Goal: Complete application form

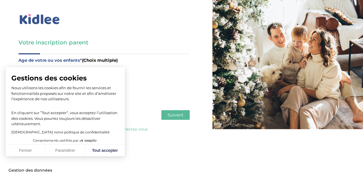
click at [46, 101] on p "Nous utilisons les cookies afin de fournir les services et fonctionnalités prop…" at bounding box center [65, 93] width 108 height 17
click at [27, 148] on button "Fermer" at bounding box center [26, 151] width 40 height 12
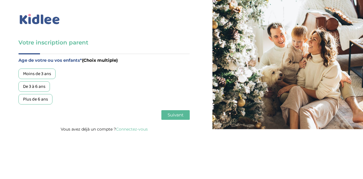
click at [37, 99] on div "Plus de 6 ans" at bounding box center [35, 99] width 34 height 10
click at [36, 72] on div "Moins de 3 ans" at bounding box center [36, 74] width 37 height 10
click at [177, 119] on button "Suivant" at bounding box center [175, 115] width 28 height 10
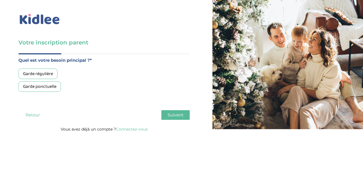
click at [45, 75] on div "Garde régulière" at bounding box center [37, 74] width 39 height 10
click at [182, 117] on span "Suivant" at bounding box center [175, 114] width 16 height 5
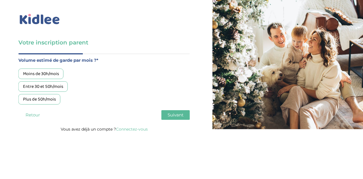
click at [54, 74] on div "Moins de 30h/mois" at bounding box center [40, 74] width 45 height 10
click at [176, 118] on span "Suivant" at bounding box center [175, 114] width 16 height 5
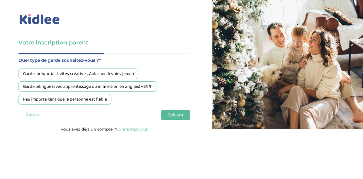
click at [129, 72] on div "Garde ludique (activités créatives, Aide aux devoirs, jeux…)" at bounding box center [78, 74] width 120 height 10
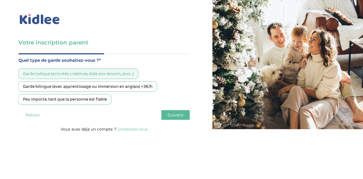
click at [174, 114] on span "Suivant" at bounding box center [175, 114] width 16 height 5
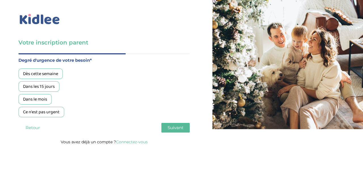
click at [56, 87] on div "Dans les 15 jours" at bounding box center [38, 86] width 41 height 10
click at [173, 129] on span "Suivant" at bounding box center [175, 127] width 16 height 5
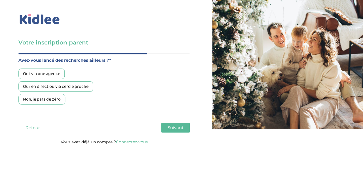
click at [48, 72] on div "Oui, via une agence" at bounding box center [41, 74] width 46 height 10
click at [63, 87] on div "Oui, en direct ou via cercle proche" at bounding box center [55, 86] width 75 height 10
click at [54, 72] on div "Oui, via une agence" at bounding box center [41, 74] width 46 height 10
click at [173, 127] on span "Suivant" at bounding box center [175, 127] width 16 height 5
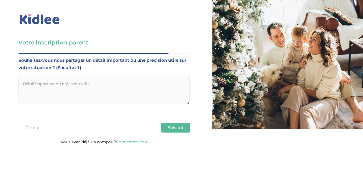
click at [118, 90] on textarea at bounding box center [103, 90] width 171 height 28
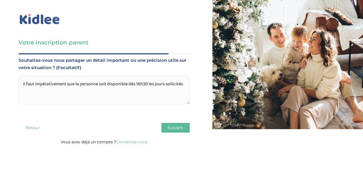
type textarea "Il faut impérativement que la personne soit disponible dès 16h30 les jours soll…"
click at [169, 127] on span "Suivant" at bounding box center [175, 127] width 16 height 5
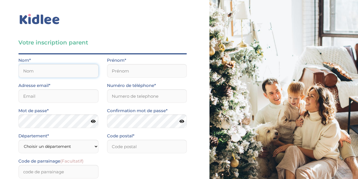
click at [77, 70] on input "text" at bounding box center [58, 71] width 80 height 14
click at [67, 76] on input "text" at bounding box center [58, 71] width 80 height 14
type input "SIMON"
type input "Laurianne"
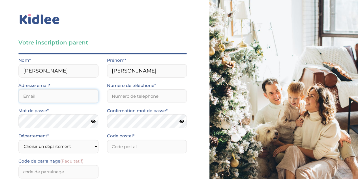
type input "imlosn@yahoo.fr"
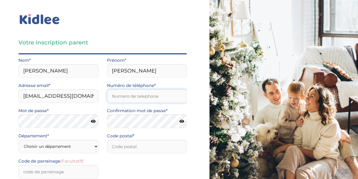
type input "0659558856"
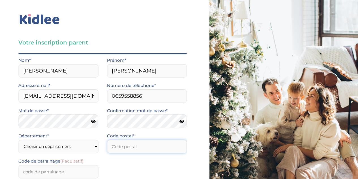
type input "75010"
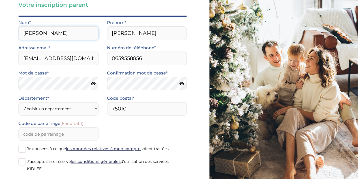
scroll to position [41, 0]
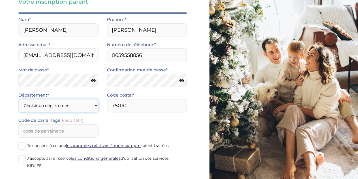
click at [89, 107] on select "Choisir un département Paris (75) Hauts-de-Seine (92) Yvelines (78) Val-de-Marn…" at bounding box center [58, 106] width 80 height 14
select select "75"
click at [18, 99] on select "Choisir un département Paris (75) Hauts-de-Seine (92) Yvelines (78) Val-de-Marn…" at bounding box center [58, 106] width 80 height 14
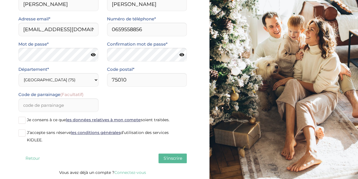
scroll to position [67, 0]
click at [22, 118] on span at bounding box center [21, 120] width 7 height 7
click at [0, 0] on input "Je consens à ce que les données relatives à mon compte soient traitées." at bounding box center [0, 0] width 0 height 0
click at [22, 135] on span at bounding box center [21, 132] width 7 height 7
click at [0, 0] on input "J’accepte sans réserve les conditions générales d’utilisation des services KIDL…" at bounding box center [0, 0] width 0 height 0
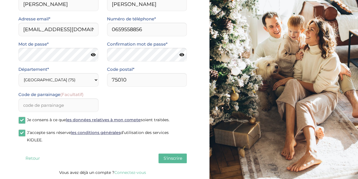
click at [165, 158] on span "S'inscrire" at bounding box center [172, 158] width 19 height 5
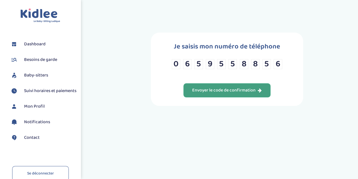
click at [252, 89] on div "Envoyer le code de confirmation" at bounding box center [227, 90] width 70 height 7
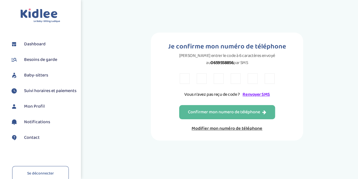
click at [183, 82] on input "text" at bounding box center [185, 78] width 10 height 10
type input "2"
type input "3"
type input "A"
type input "N"
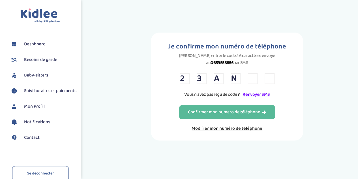
type input "5"
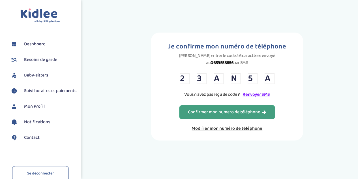
type input "A"
click at [204, 109] on div "Confirmer mon numero de téléphone" at bounding box center [227, 112] width 78 height 7
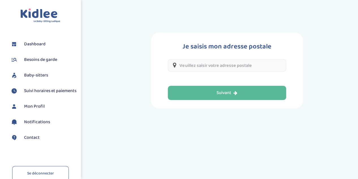
click at [209, 64] on input "text" at bounding box center [227, 65] width 118 height 12
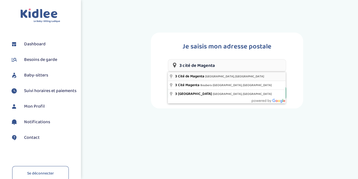
type input "3 Cité de Magenta, Paris, France"
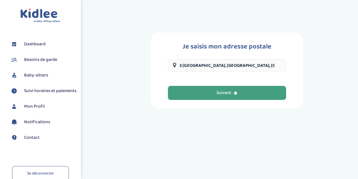
click at [214, 94] on button "Suivant" at bounding box center [227, 93] width 118 height 14
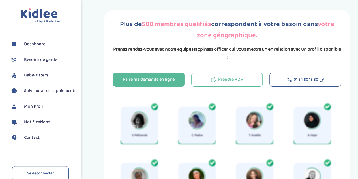
scroll to position [4, 0]
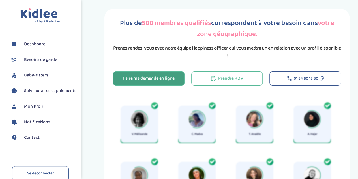
click at [160, 77] on div "Faire ma demande en ligne" at bounding box center [149, 78] width 52 height 7
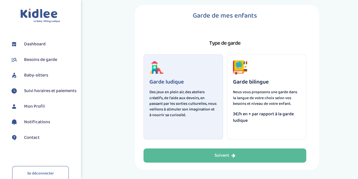
scroll to position [28, 0]
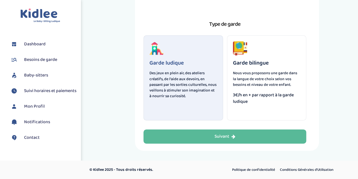
click at [175, 80] on p "Des jeux en plein air, des ateliers créatifs, de l'aide aux devoirs, en passant…" at bounding box center [184, 84] width 68 height 29
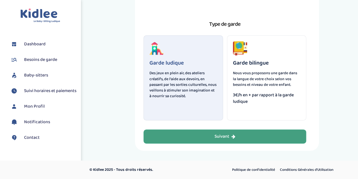
click at [205, 136] on button "Suivant" at bounding box center [225, 136] width 163 height 14
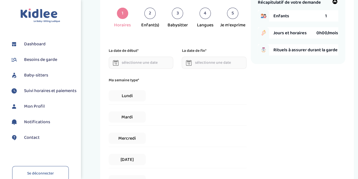
scroll to position [21, 0]
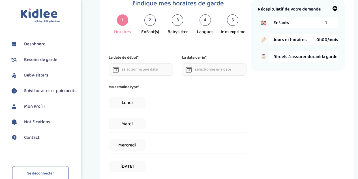
click at [148, 22] on div "2" at bounding box center [149, 19] width 11 height 11
click at [151, 20] on div "2" at bounding box center [149, 19] width 11 height 11
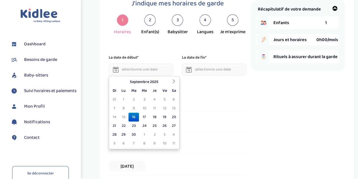
click at [149, 75] on input "text" at bounding box center [141, 69] width 65 height 12
click at [116, 131] on td "28" at bounding box center [114, 134] width 8 height 9
type input "[DATE]"
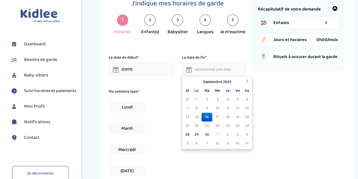
click at [202, 73] on input "text" at bounding box center [214, 69] width 65 height 12
click at [247, 81] on icon at bounding box center [247, 81] width 4 height 4
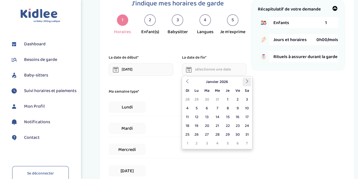
click at [247, 81] on icon at bounding box center [247, 81] width 4 height 4
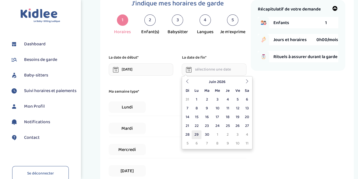
click at [198, 135] on td "29" at bounding box center [197, 134] width 10 height 9
type input "[DATE]"
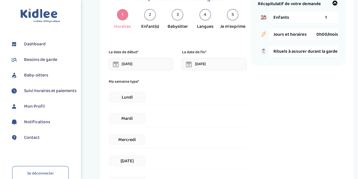
scroll to position [28, 0]
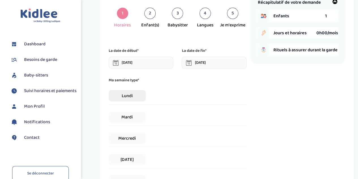
click at [140, 96] on span "Lundi" at bounding box center [127, 95] width 37 height 11
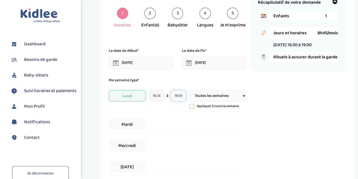
click at [180, 97] on input "19:00" at bounding box center [178, 95] width 15 height 11
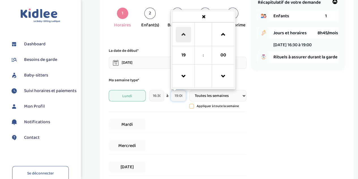
click at [189, 31] on span at bounding box center [183, 34] width 15 height 15
click at [190, 75] on span at bounding box center [183, 76] width 15 height 15
type input "18:00"
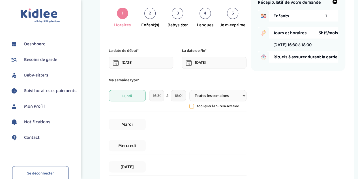
click at [244, 99] on select "Toutes les semaines Toutes les 2 semaines Tous les mois" at bounding box center [218, 95] width 57 height 11
click at [273, 110] on div "Récapitulatif de votre demande Enfants 1 Jours et horaires 5h15/mois [DATE] 16:…" at bounding box center [298, 141] width 95 height 297
click at [139, 124] on span "Mardi" at bounding box center [127, 124] width 37 height 11
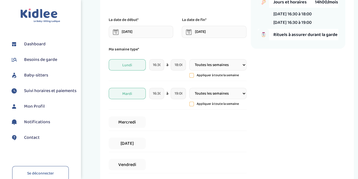
scroll to position [59, 0]
click at [259, 91] on div "Récapitulatif de votre demande Enfants 1 Jours et horaires 14h00/mois [DATE] 16…" at bounding box center [298, 114] width 95 height 305
click at [125, 94] on span "Mardi" at bounding box center [127, 93] width 37 height 11
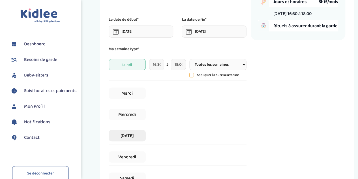
click at [135, 134] on span "[DATE]" at bounding box center [127, 135] width 37 height 11
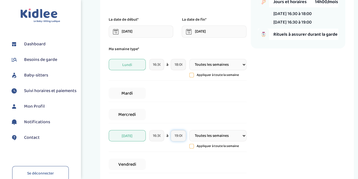
click at [180, 137] on input "19:00" at bounding box center [178, 135] width 15 height 11
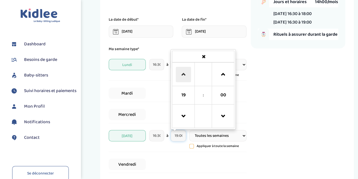
click at [183, 77] on span at bounding box center [183, 74] width 15 height 15
click at [189, 122] on span at bounding box center [183, 116] width 15 height 15
click at [229, 81] on span at bounding box center [223, 74] width 15 height 15
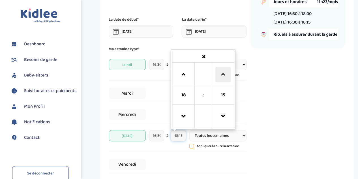
type input "18:30"
click at [278, 74] on div "Récapitulatif de votre demande Enfants 1 Jours et horaires 12h15/mois [DATE] 16…" at bounding box center [298, 114] width 95 height 305
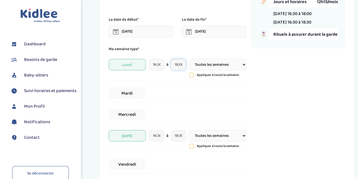
click at [179, 65] on input "18:00" at bounding box center [178, 64] width 15 height 11
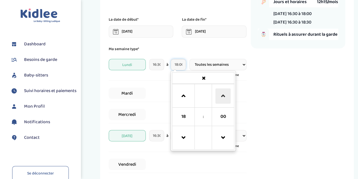
click at [226, 98] on span at bounding box center [223, 95] width 15 height 15
click at [223, 94] on span at bounding box center [223, 95] width 15 height 15
type input "18:30"
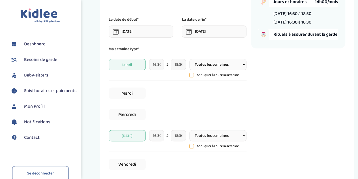
click at [276, 92] on div "Récapitulatif de votre demande Enfants 1 Jours et horaires 14h00/mois [DATE] 16…" at bounding box center [298, 114] width 95 height 305
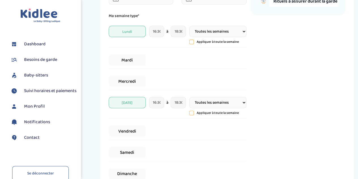
scroll to position [93, 0]
